Goal: Task Accomplishment & Management: Manage account settings

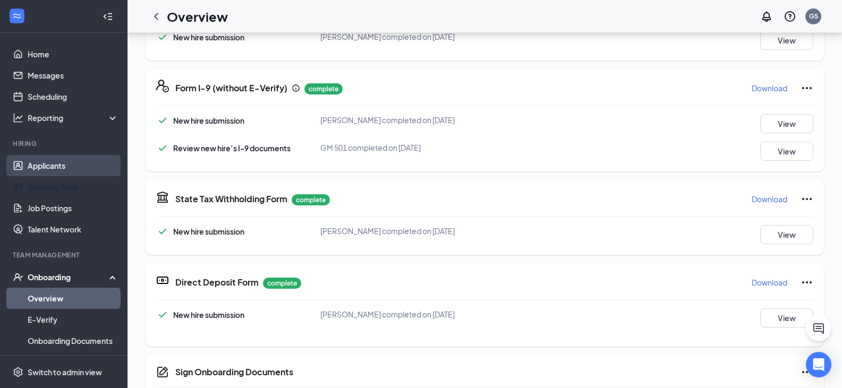
scroll to position [329, 0]
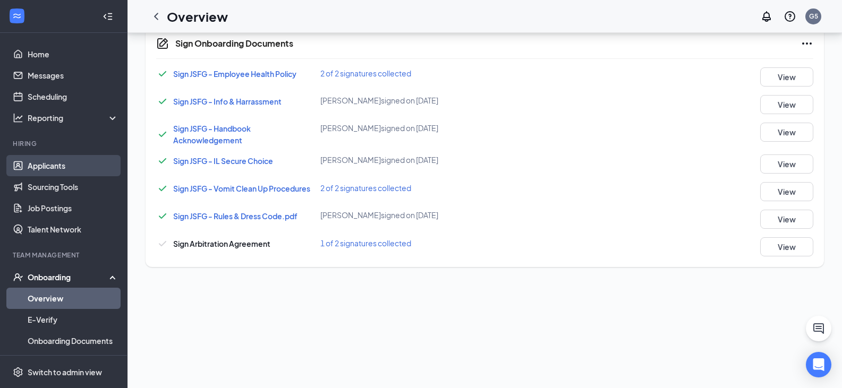
click at [57, 170] on link "Applicants" at bounding box center [73, 165] width 91 height 21
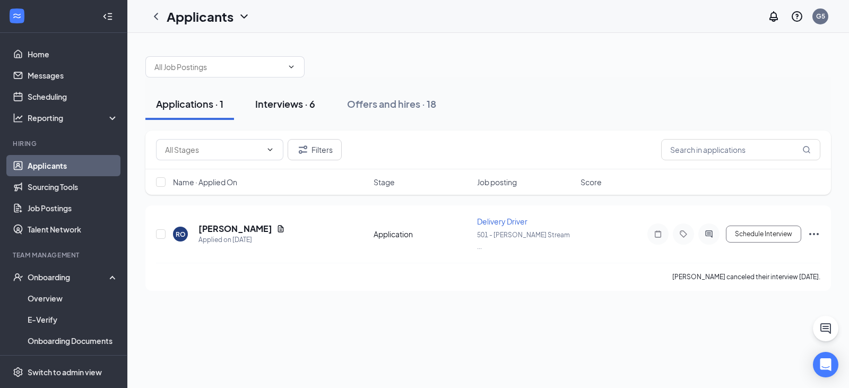
click at [267, 108] on div "Interviews · 6" at bounding box center [285, 103] width 60 height 13
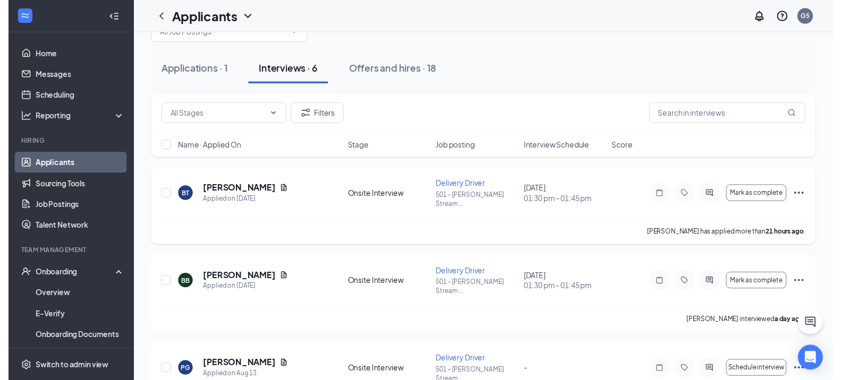
scroll to position [53, 0]
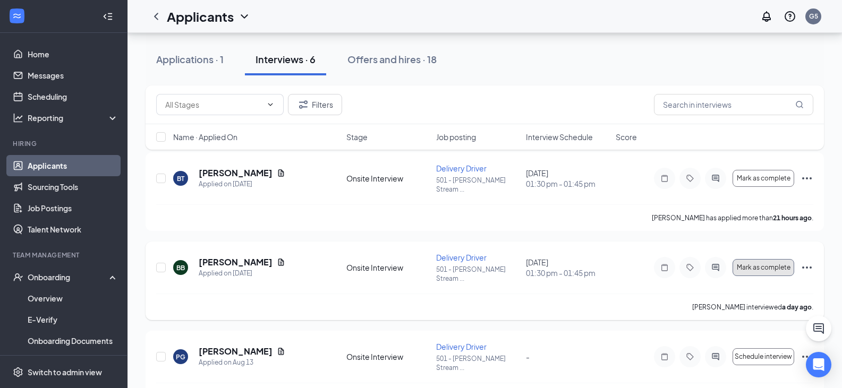
click at [757, 264] on span "Mark as complete" at bounding box center [763, 267] width 54 height 7
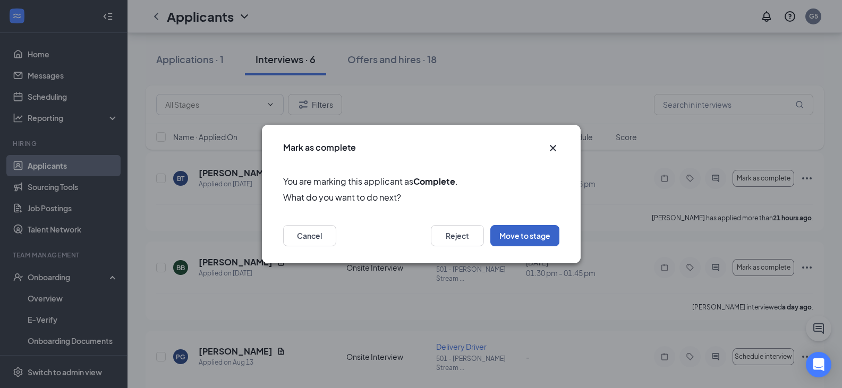
click at [518, 235] on button "Move to stage" at bounding box center [524, 235] width 69 height 21
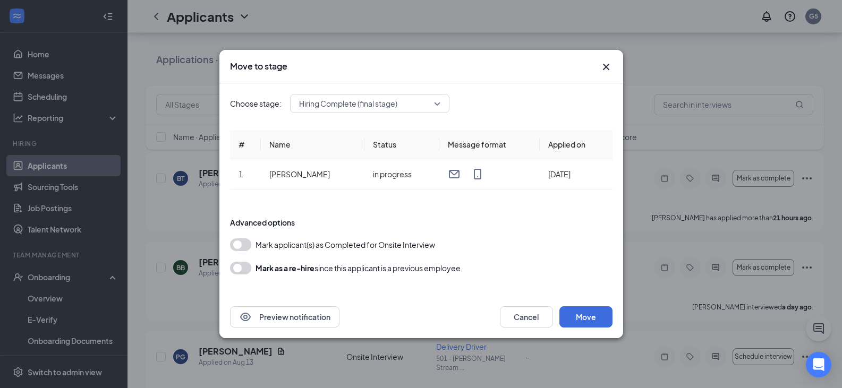
click at [237, 246] on button "button" at bounding box center [240, 244] width 21 height 13
click at [583, 314] on button "Move" at bounding box center [585, 316] width 53 height 21
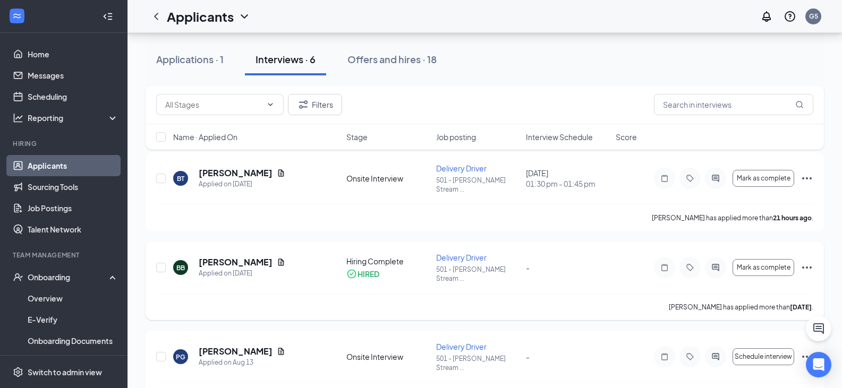
click at [805, 261] on icon "Ellipses" at bounding box center [806, 267] width 13 height 13
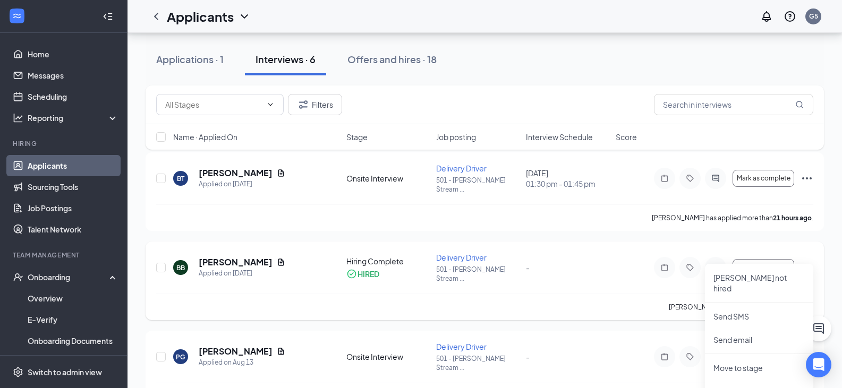
click at [588, 263] on div "BB [PERSON_NAME] Applied on [DATE] Hiring Complete HIRED Delivery Driver 501 - …" at bounding box center [484, 272] width 657 height 41
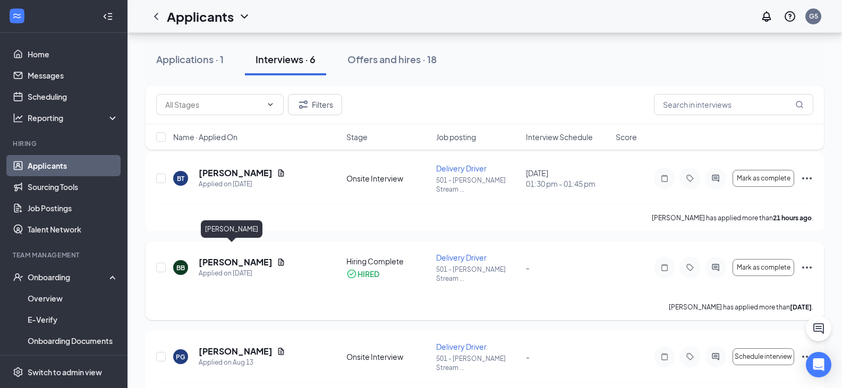
click at [235, 256] on h5 "[PERSON_NAME]" at bounding box center [236, 262] width 74 height 12
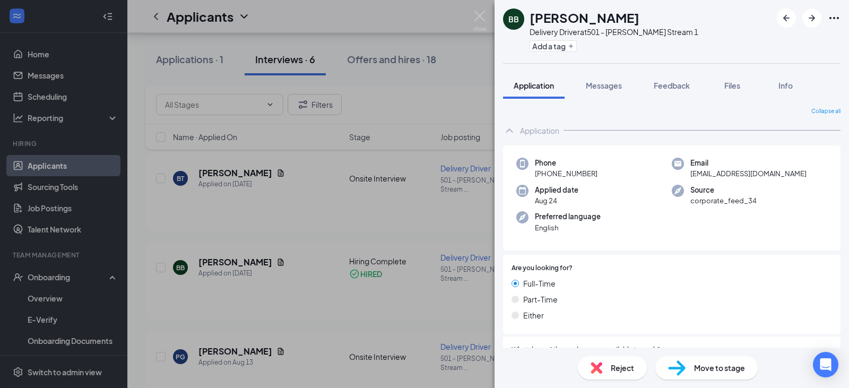
click at [66, 292] on div "BB [PERSON_NAME] Delivery Driver at 501 - [PERSON_NAME] Stream 1 Add a tag Appl…" at bounding box center [424, 194] width 849 height 388
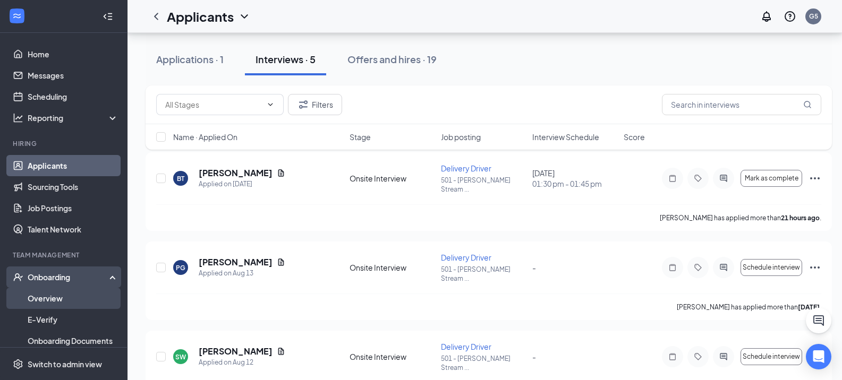
click at [63, 300] on link "Overview" at bounding box center [73, 298] width 91 height 21
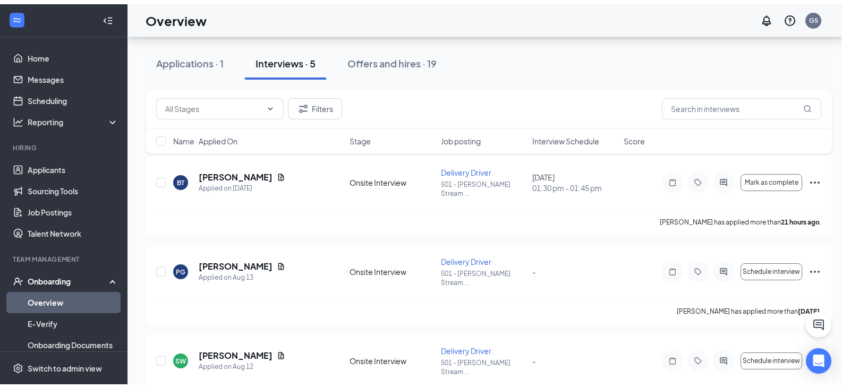
scroll to position [48, 0]
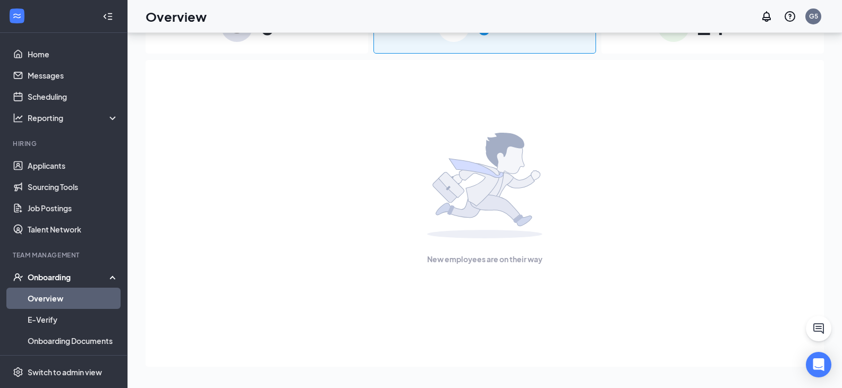
click at [64, 304] on link "Overview" at bounding box center [73, 298] width 91 height 21
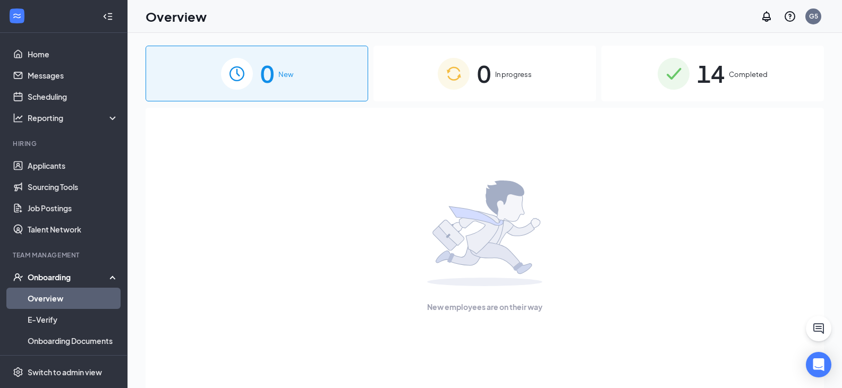
click at [448, 93] on div "0 In progress" at bounding box center [484, 74] width 222 height 56
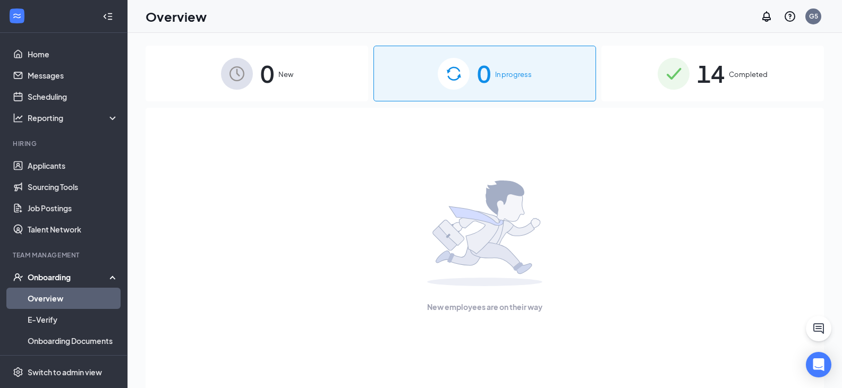
click at [71, 272] on div "Onboarding" at bounding box center [69, 277] width 82 height 11
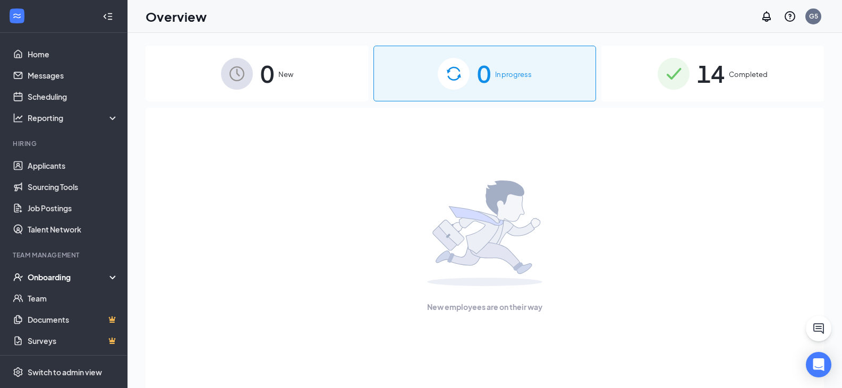
click at [63, 281] on div "Onboarding" at bounding box center [69, 277] width 82 height 11
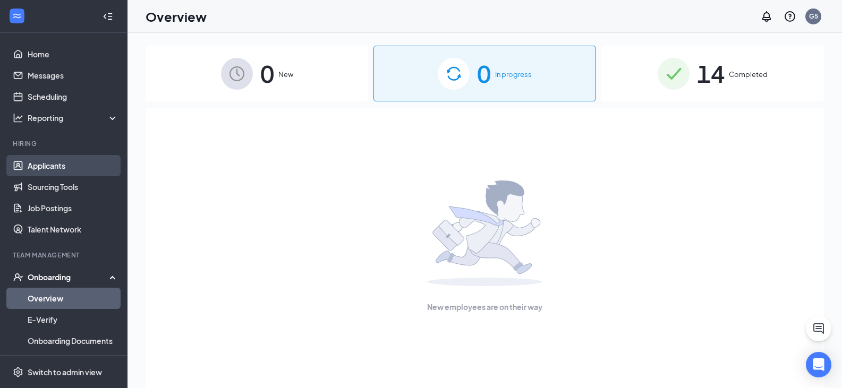
click at [78, 158] on link "Applicants" at bounding box center [73, 165] width 91 height 21
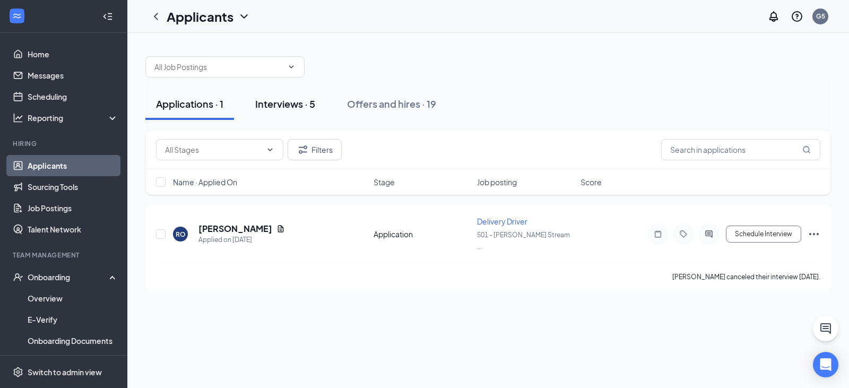
drag, startPoint x: 302, startPoint y: 85, endPoint x: 293, endPoint y: 106, distance: 22.6
click at [302, 88] on div "Applications · 1 Interviews · 5 Offers and hires · 19" at bounding box center [488, 104] width 686 height 53
click at [293, 107] on div "Interviews · 5" at bounding box center [285, 103] width 60 height 13
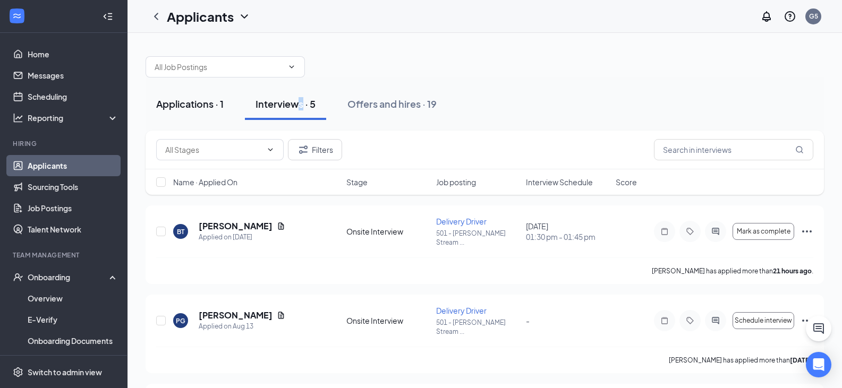
click at [189, 107] on div "Applications · 1" at bounding box center [189, 103] width 67 height 13
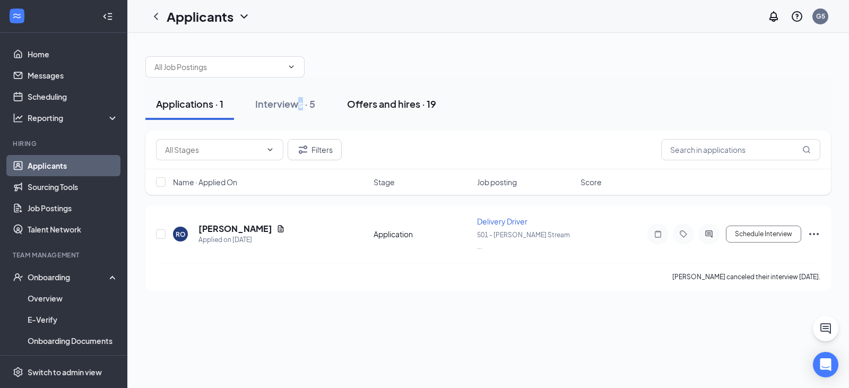
click at [378, 102] on div "Offers and hires · 19" at bounding box center [391, 103] width 89 height 13
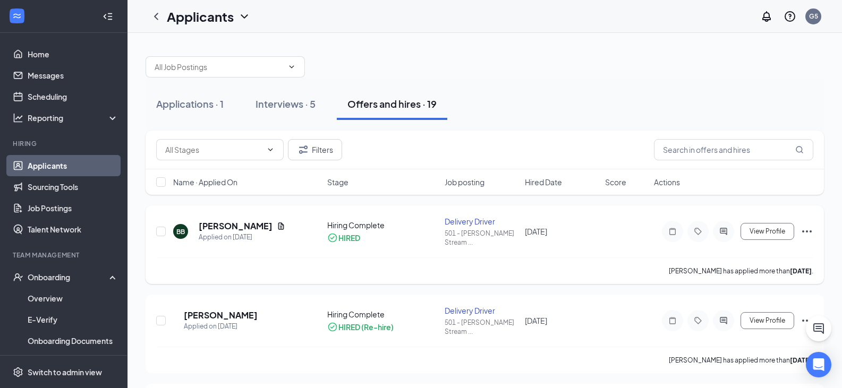
click at [805, 229] on icon "Ellipses" at bounding box center [806, 231] width 13 height 13
click at [215, 223] on h5 "[PERSON_NAME]" at bounding box center [236, 226] width 74 height 12
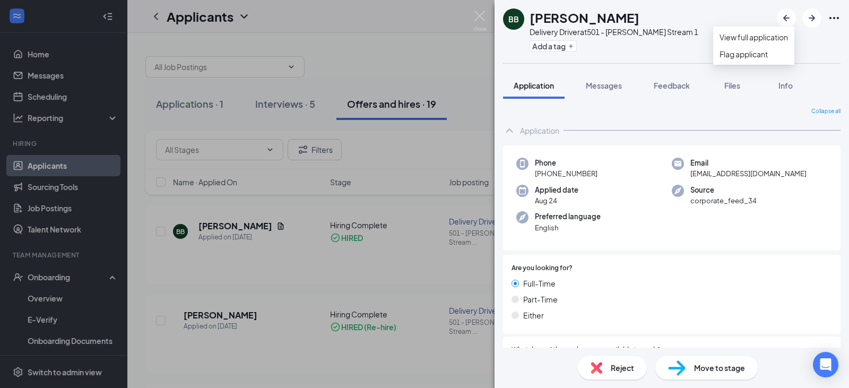
click at [833, 17] on icon "Ellipses" at bounding box center [834, 18] width 13 height 13
drag, startPoint x: 422, startPoint y: 68, endPoint x: 413, endPoint y: 89, distance: 22.6
click at [422, 68] on div "BB [PERSON_NAME] Delivery Driver at 501 - [PERSON_NAME] Stream 1 Add a tag Appl…" at bounding box center [424, 194] width 849 height 388
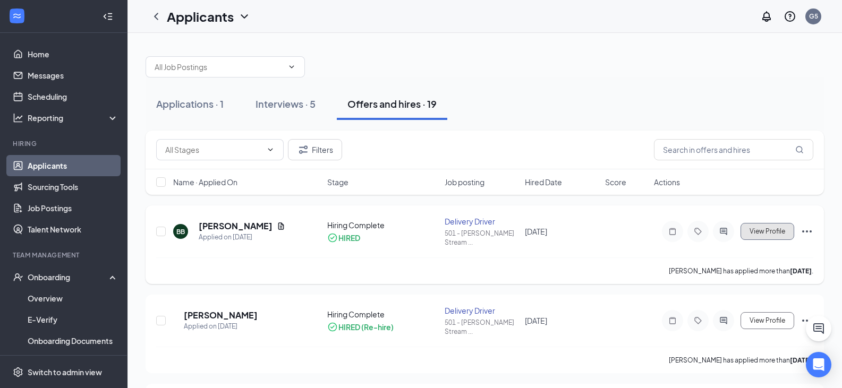
click at [762, 230] on span "View Profile" at bounding box center [767, 231] width 36 height 7
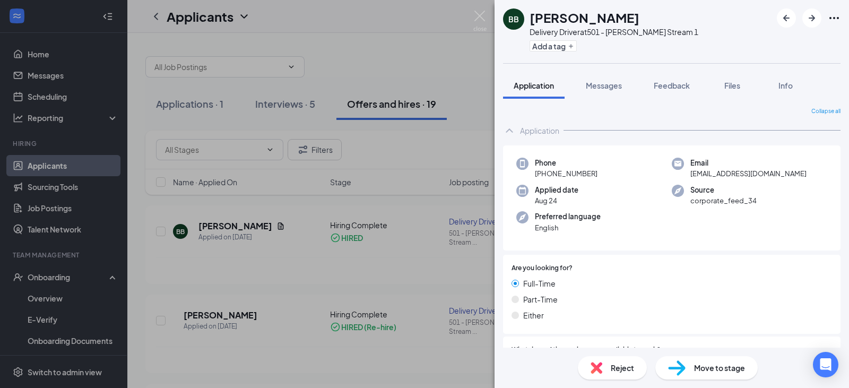
click at [599, 33] on div "Delivery Driver at 501 - [PERSON_NAME] Stream 1" at bounding box center [614, 32] width 169 height 11
click at [835, 21] on icon "Ellipses" at bounding box center [834, 18] width 13 height 13
click at [656, 66] on div "BB [PERSON_NAME] Delivery Driver at 501 - [PERSON_NAME] Stream 1 Add a tag Appl…" at bounding box center [672, 194] width 355 height 388
click at [440, 44] on div "BB [PERSON_NAME] Delivery Driver at 501 - [PERSON_NAME] Stream 1 Add a tag Appl…" at bounding box center [424, 194] width 849 height 388
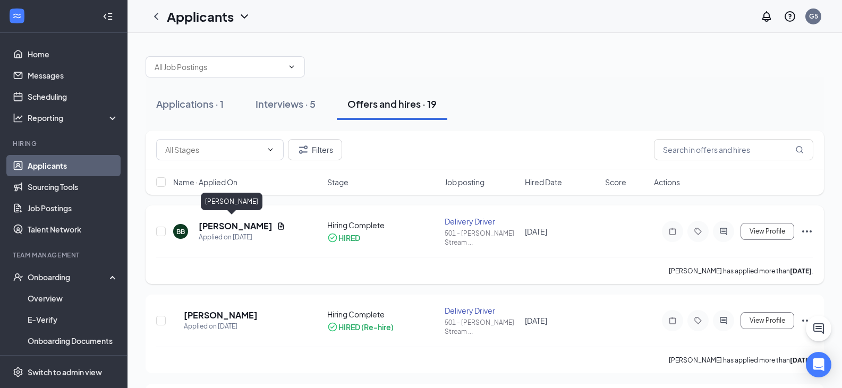
click at [225, 221] on h5 "[PERSON_NAME]" at bounding box center [236, 226] width 74 height 12
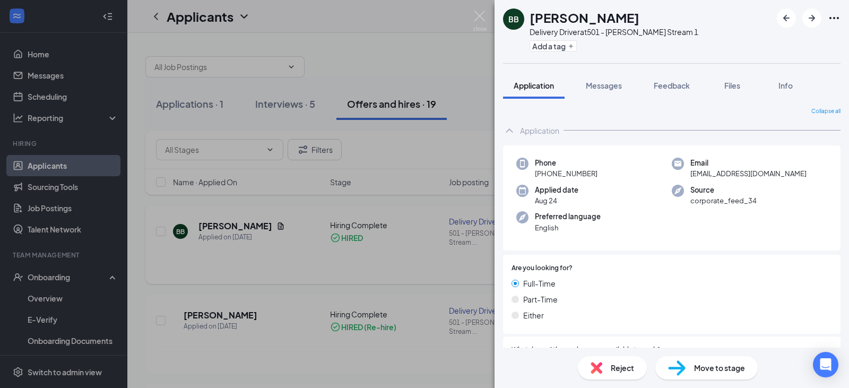
click at [225, 222] on div "BB [PERSON_NAME] Delivery Driver at 501 - [PERSON_NAME] Stream 1 Add a tag Appl…" at bounding box center [424, 194] width 849 height 388
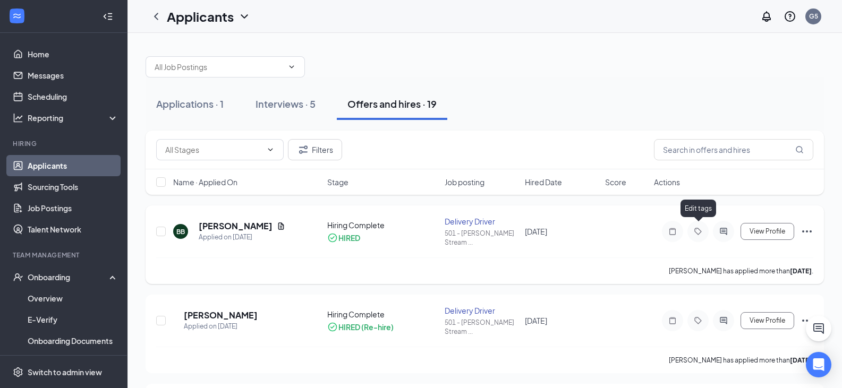
click at [699, 227] on icon "Tag" at bounding box center [697, 231] width 13 height 8
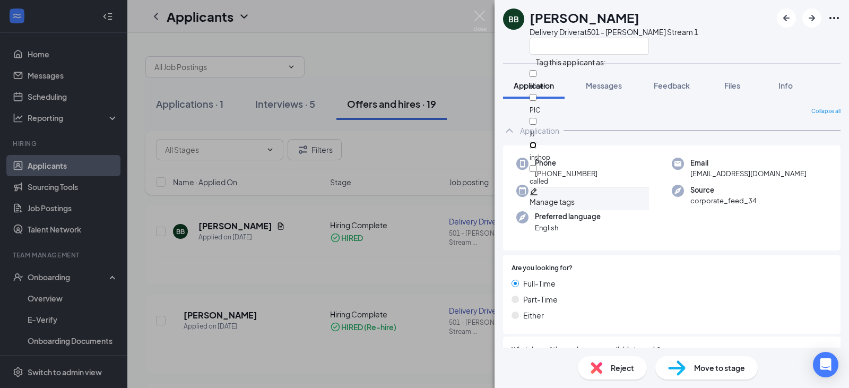
click at [537, 142] on input "inshop" at bounding box center [533, 145] width 7 height 7
checkbox input "true"
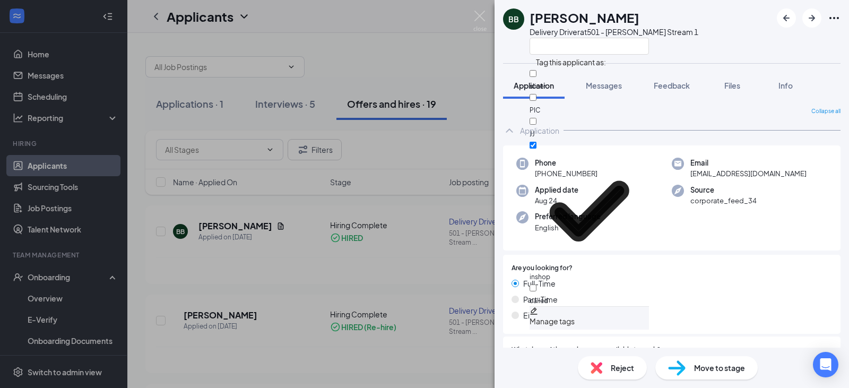
click at [634, 211] on div "Preferred language English" at bounding box center [595, 222] width 156 height 22
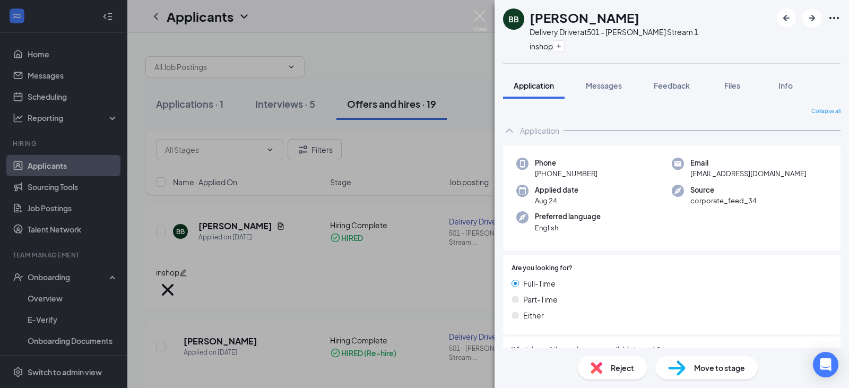
click at [719, 367] on span "Move to stage" at bounding box center [719, 368] width 51 height 12
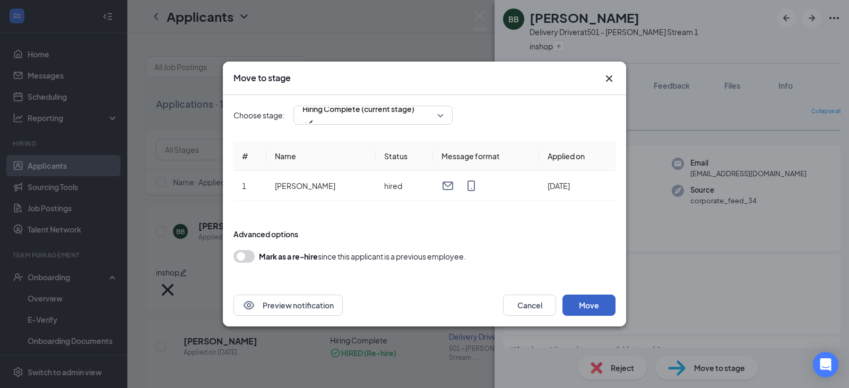
click at [590, 307] on button "Move" at bounding box center [589, 305] width 53 height 21
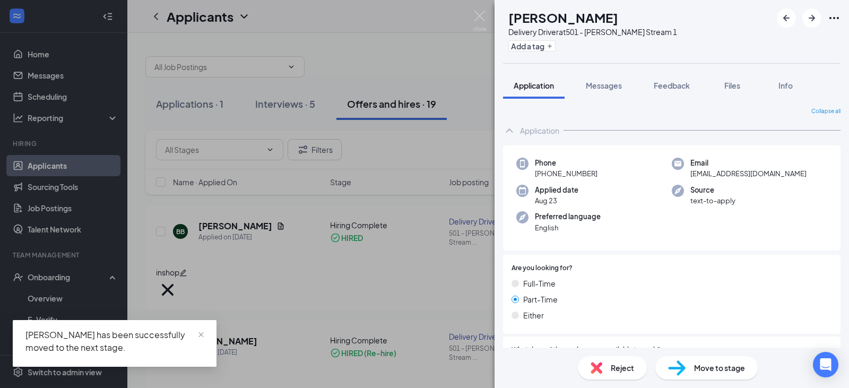
click at [460, 265] on div "PP [PERSON_NAME] Delivery Driver at 501 - [PERSON_NAME] Stream 1 Add a tag Appl…" at bounding box center [424, 194] width 849 height 388
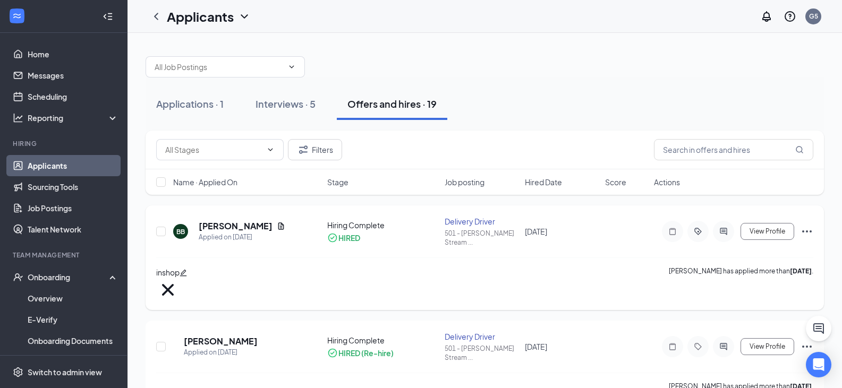
click at [803, 225] on icon "Ellipses" at bounding box center [806, 231] width 13 height 13
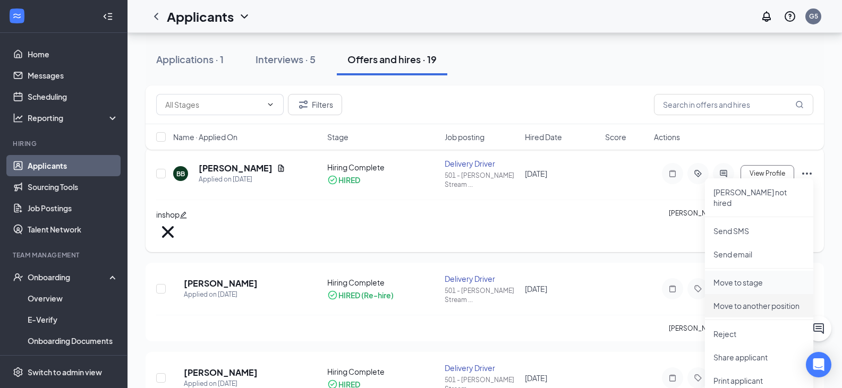
scroll to position [53, 0]
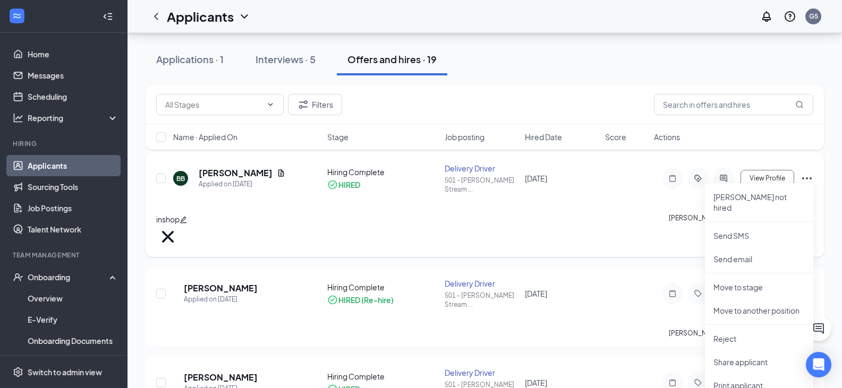
click at [612, 204] on div "inshop [PERSON_NAME] has applied more than [DATE] ." at bounding box center [484, 230] width 657 height 53
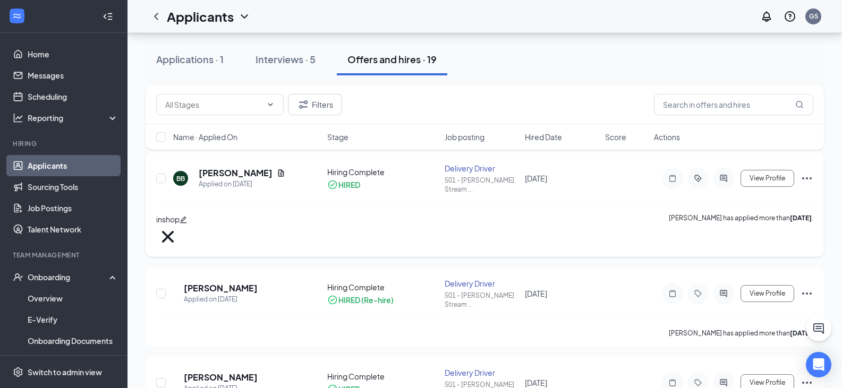
click at [469, 168] on div "Delivery Driver" at bounding box center [481, 168] width 74 height 11
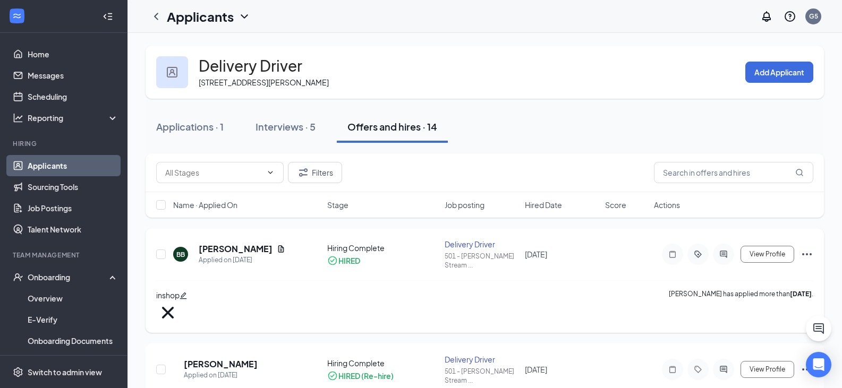
click at [810, 248] on icon "Ellipses" at bounding box center [806, 254] width 13 height 13
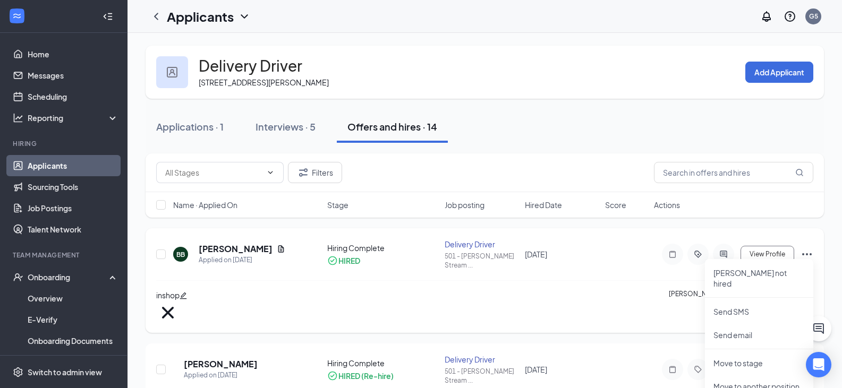
click at [807, 248] on icon "Ellipses" at bounding box center [806, 254] width 13 height 13
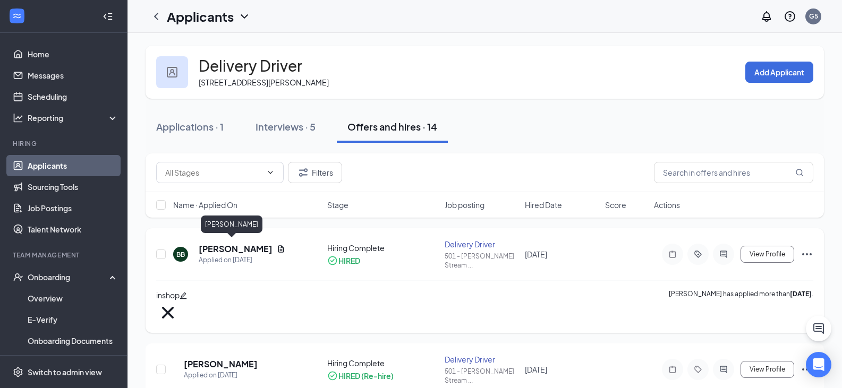
click at [221, 243] on h5 "[PERSON_NAME]" at bounding box center [236, 249] width 74 height 12
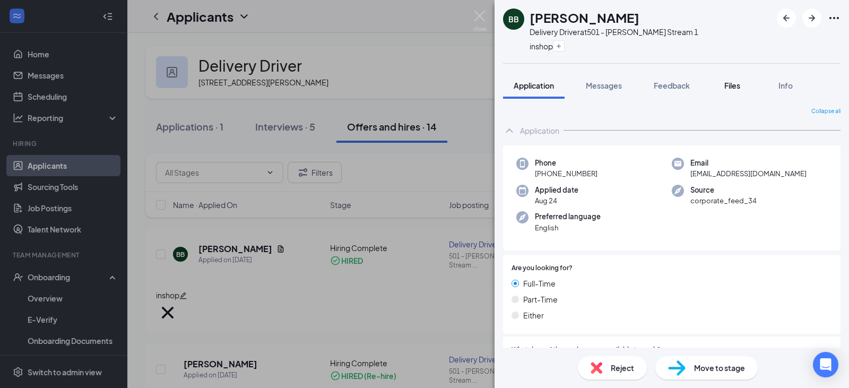
click at [734, 82] on span "Files" at bounding box center [733, 86] width 16 height 10
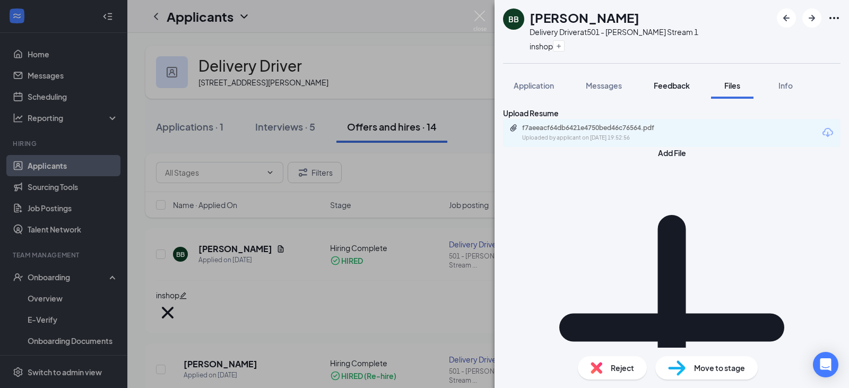
click at [686, 82] on span "Feedback" at bounding box center [672, 86] width 36 height 10
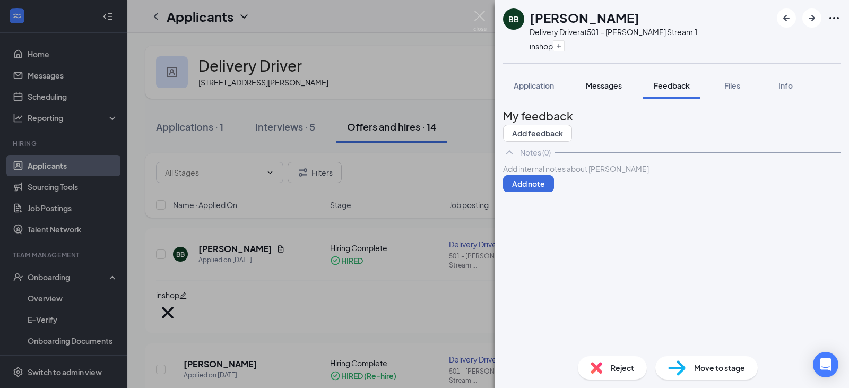
click at [600, 84] on span "Messages" at bounding box center [604, 86] width 36 height 10
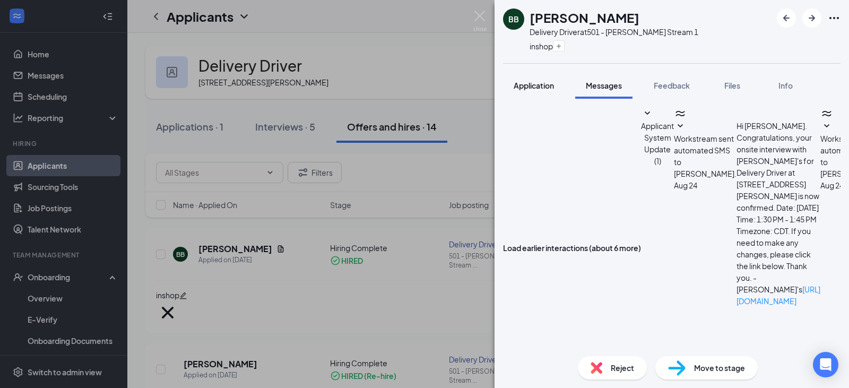
click at [544, 80] on div "Application" at bounding box center [534, 85] width 40 height 11
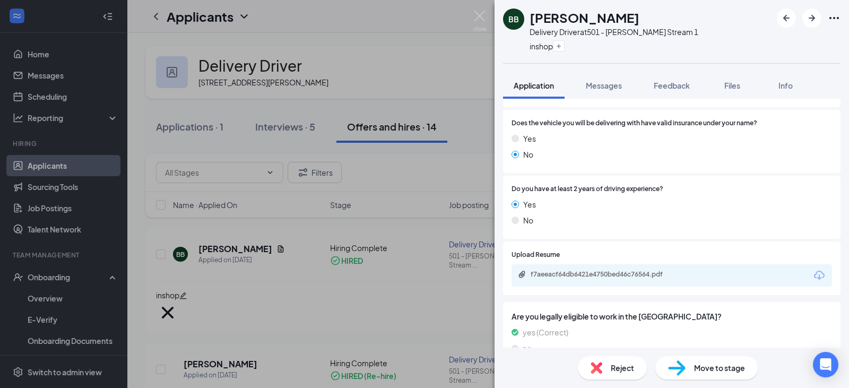
scroll to position [671, 0]
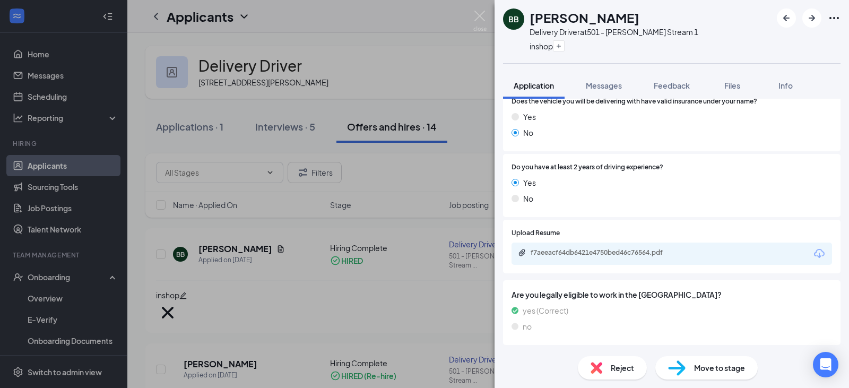
click at [722, 370] on span "Move to stage" at bounding box center [719, 368] width 51 height 12
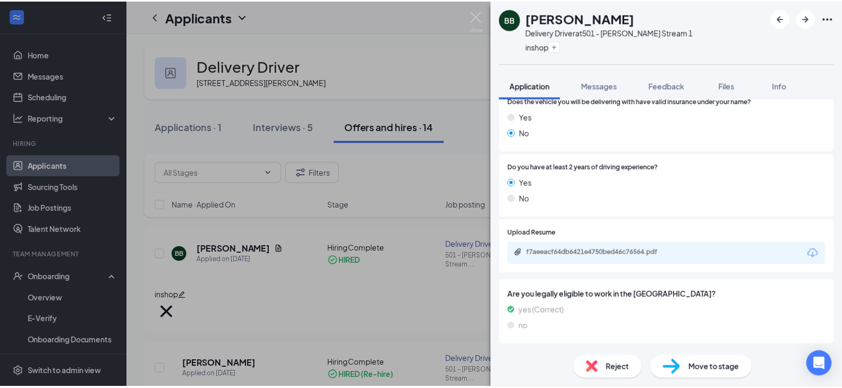
scroll to position [666, 0]
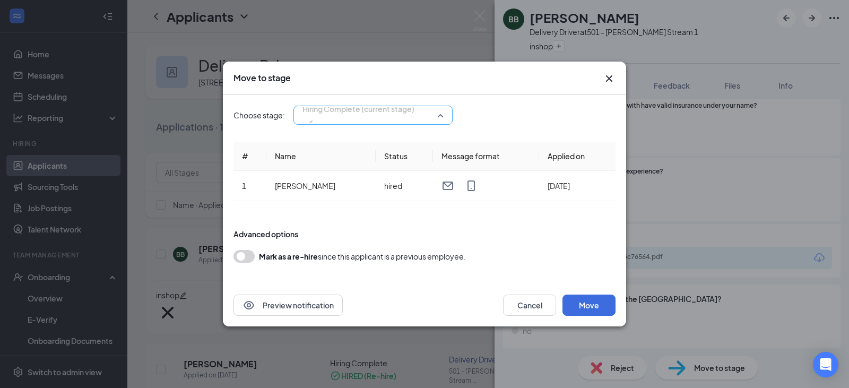
click at [437, 117] on span "Hiring Complete (current stage)" at bounding box center [373, 115] width 141 height 16
click at [439, 117] on span "Hiring Complete (current stage)" at bounding box center [373, 115] width 141 height 16
click at [613, 77] on icon "Cross" at bounding box center [609, 78] width 13 height 13
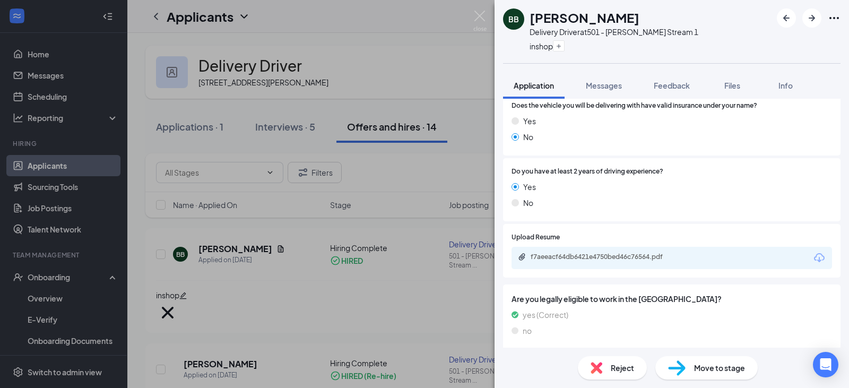
click at [328, 57] on div "BB [PERSON_NAME] Delivery Driver at 501 - [PERSON_NAME] Stream 1 inshop Applica…" at bounding box center [424, 194] width 849 height 388
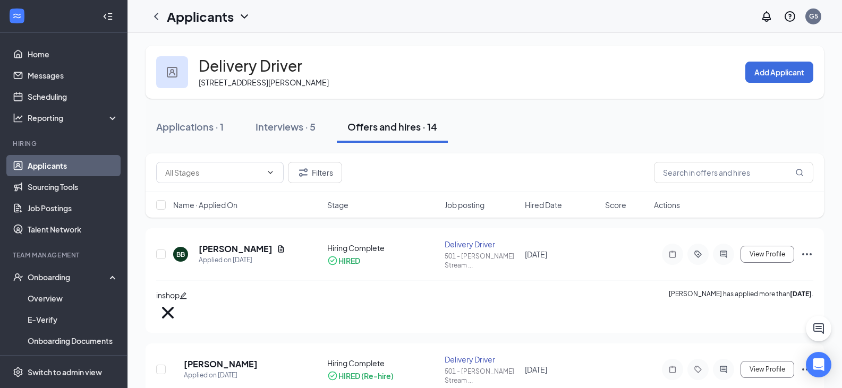
click at [384, 126] on div "Offers and hires · 14" at bounding box center [392, 126] width 90 height 13
click at [810, 248] on icon "Ellipses" at bounding box center [806, 254] width 13 height 13
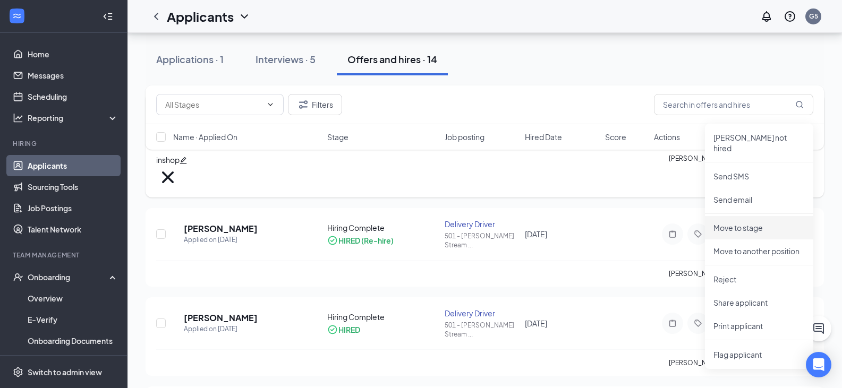
scroll to position [159, 0]
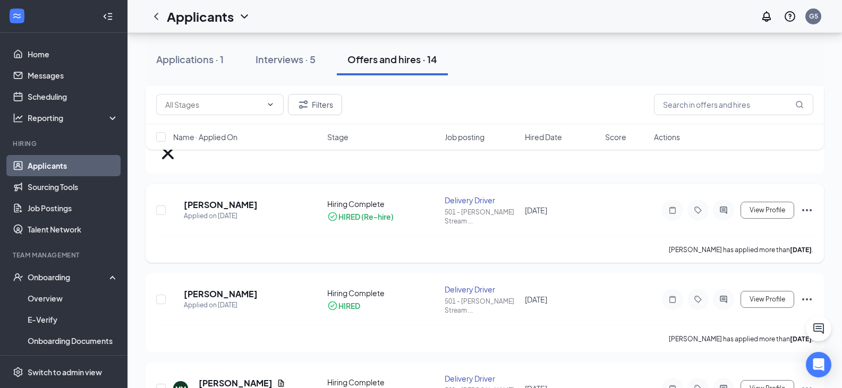
click at [558, 236] on div "[PERSON_NAME] has applied more than [DATE] ." at bounding box center [484, 249] width 657 height 27
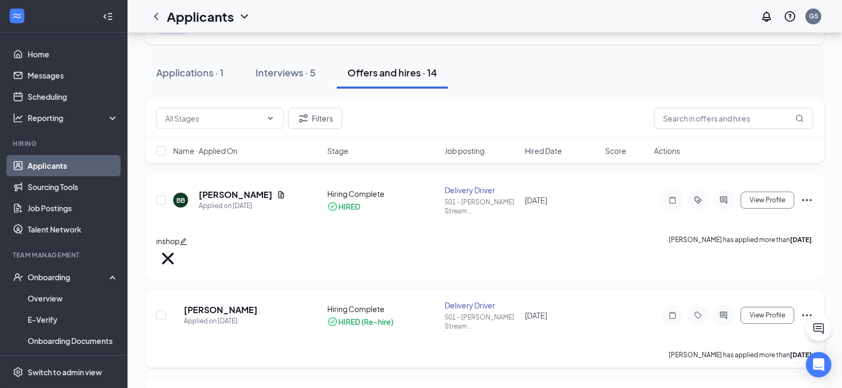
scroll to position [53, 0]
click at [164, 200] on input "checkbox" at bounding box center [161, 201] width 10 height 10
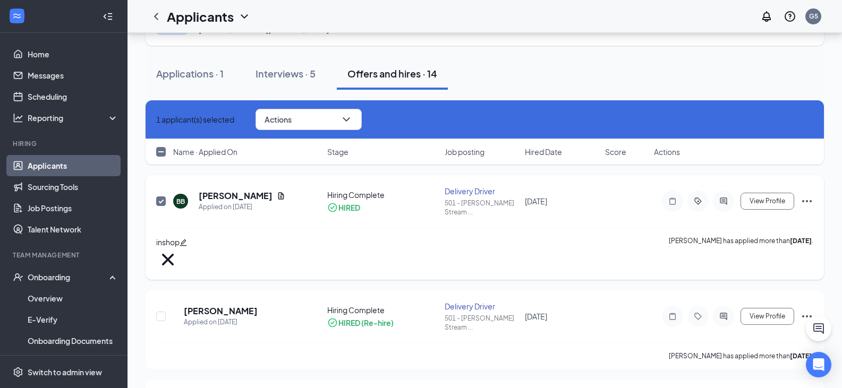
click at [158, 199] on input "checkbox" at bounding box center [161, 201] width 10 height 10
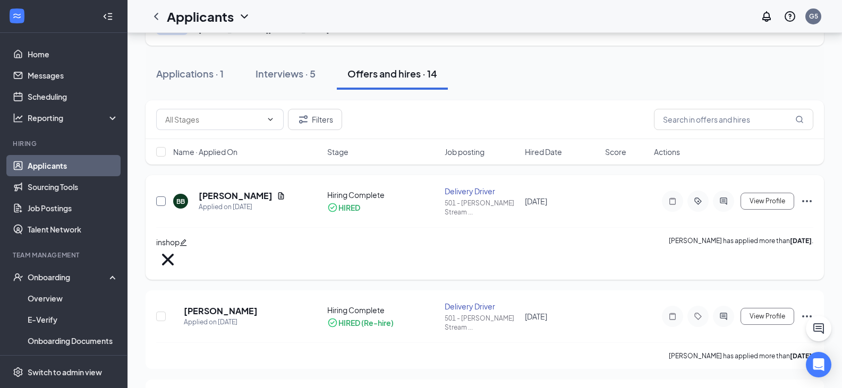
click at [158, 199] on input "checkbox" at bounding box center [161, 201] width 10 height 10
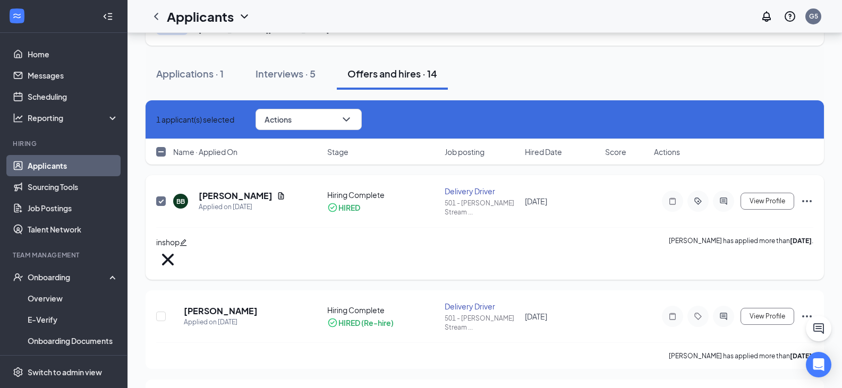
click at [159, 198] on input "checkbox" at bounding box center [161, 201] width 10 height 10
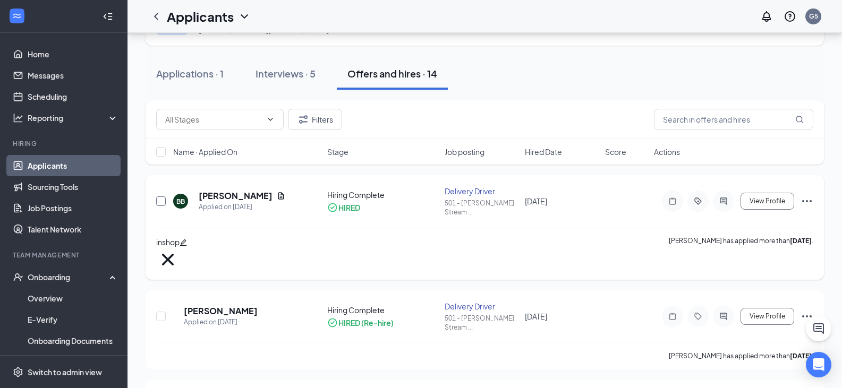
click at [159, 198] on input "checkbox" at bounding box center [161, 201] width 10 height 10
checkbox input "true"
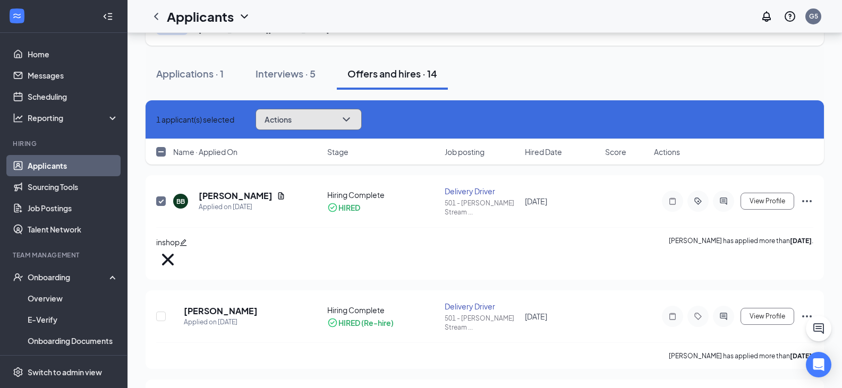
click at [337, 122] on button "Actions" at bounding box center [308, 119] width 106 height 21
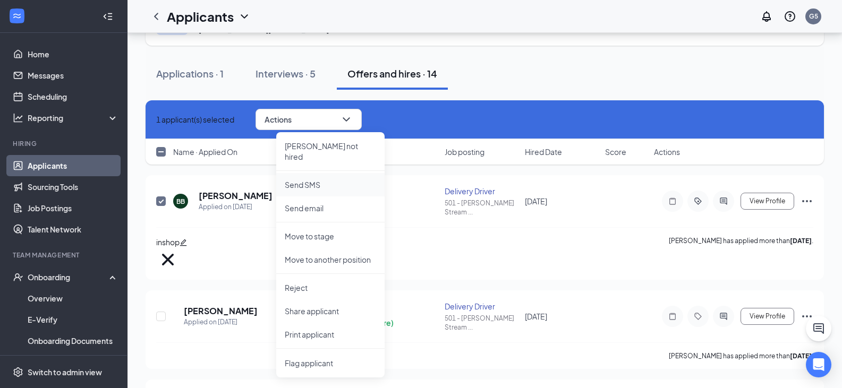
click at [339, 179] on p "Send SMS" at bounding box center [330, 184] width 91 height 11
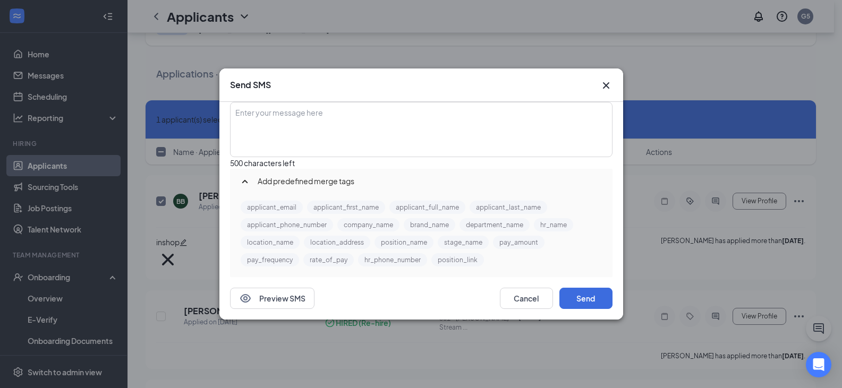
click at [606, 79] on icon "Cross" at bounding box center [605, 85] width 13 height 13
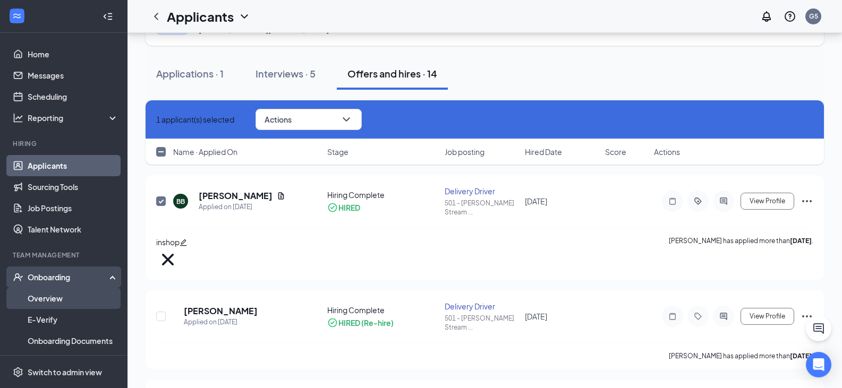
click at [58, 294] on link "Overview" at bounding box center [73, 298] width 91 height 21
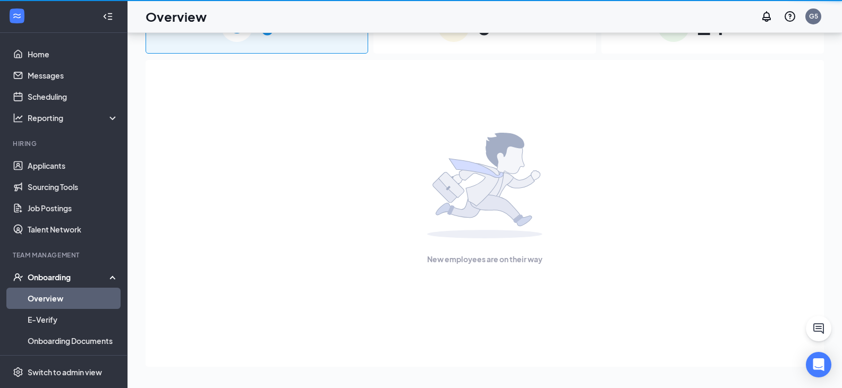
scroll to position [48, 0]
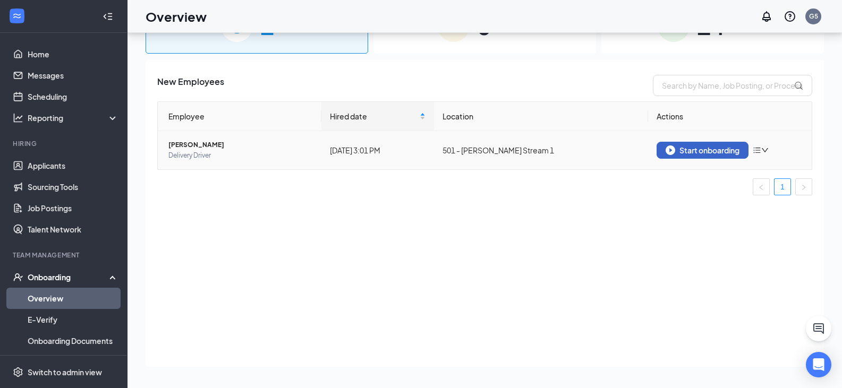
click at [718, 148] on div "Start onboarding" at bounding box center [702, 150] width 74 height 10
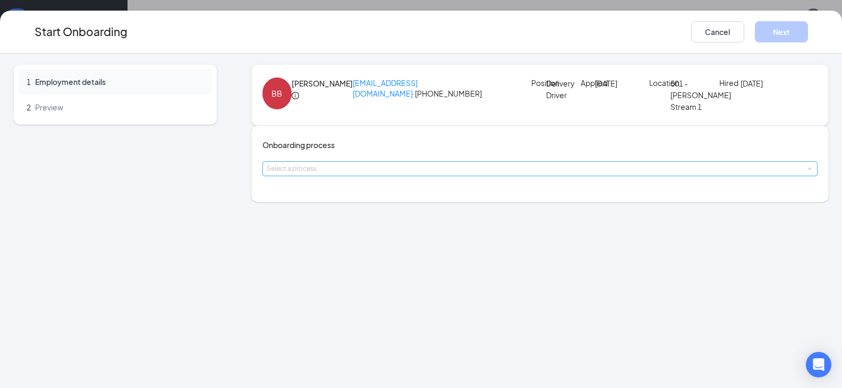
click at [337, 174] on div "Select a process" at bounding box center [538, 169] width 542 height 11
click at [330, 260] on span "General - Onboarding Process" at bounding box center [328, 257] width 107 height 10
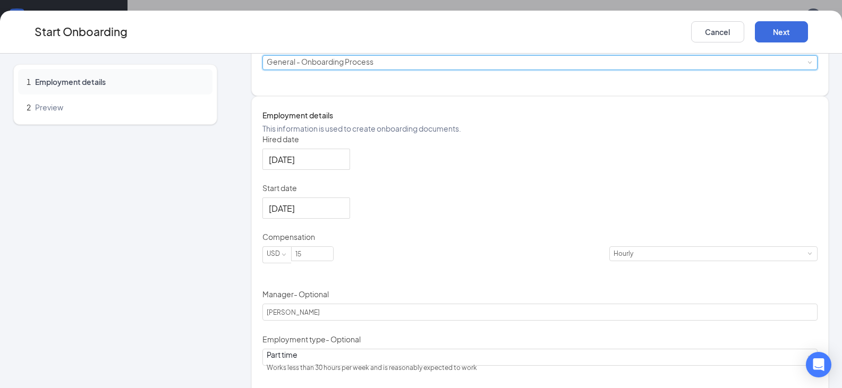
scroll to position [159, 0]
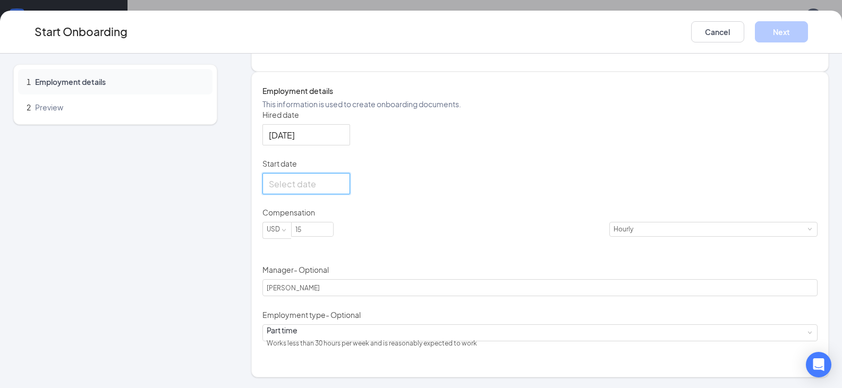
click at [306, 191] on input "Start date" at bounding box center [305, 183] width 73 height 13
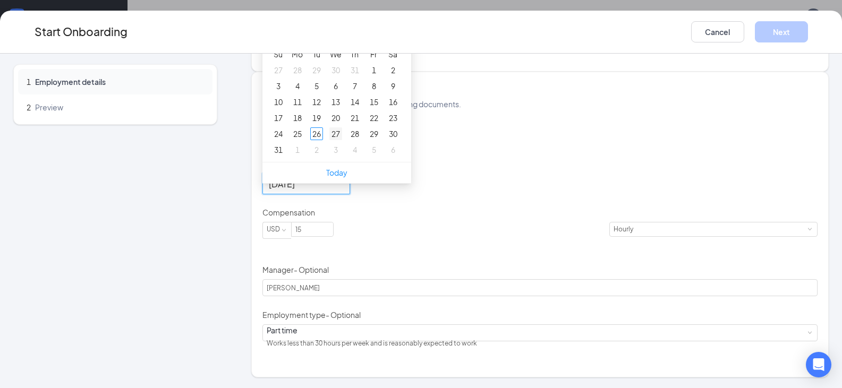
type input "[DATE]"
click at [339, 140] on div "27" at bounding box center [335, 133] width 13 height 13
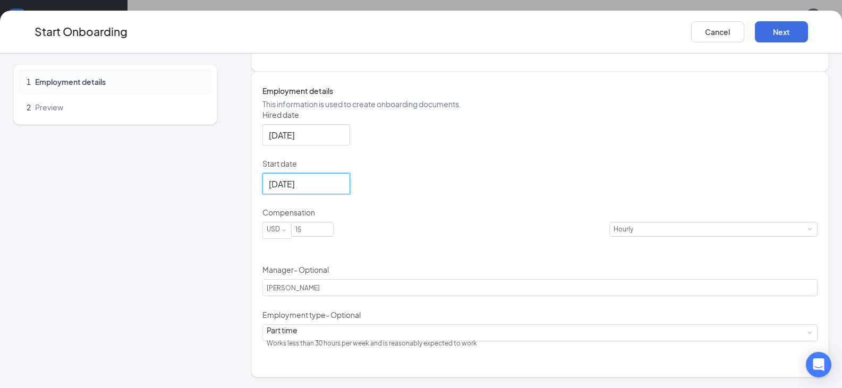
scroll to position [173, 0]
click at [777, 29] on button "Next" at bounding box center [780, 31] width 53 height 21
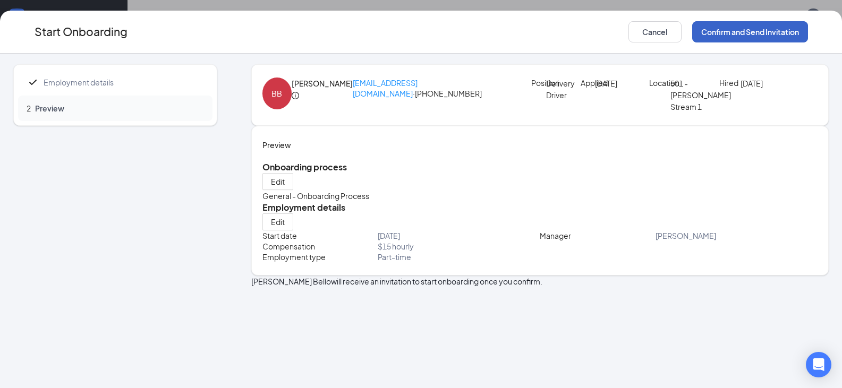
click at [741, 36] on button "Confirm and Send Invitation" at bounding box center [750, 31] width 116 height 21
